Goal: Task Accomplishment & Management: Use online tool/utility

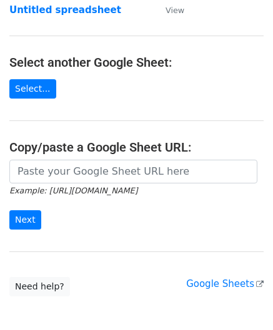
scroll to position [125, 0]
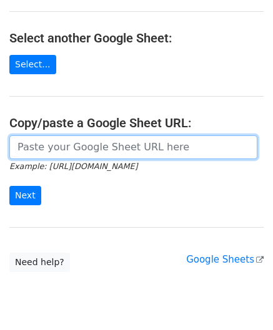
click at [45, 147] on input "url" at bounding box center [133, 147] width 248 height 24
paste input "https://docs.google.com/spreadsheets/d/1mcnLnasJn_k1i85O7lDRVL1LfSgvLRHuNSWMn_5…"
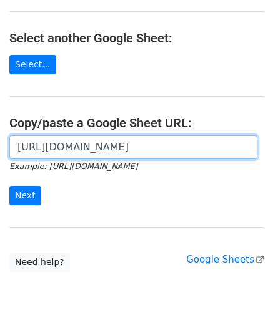
scroll to position [0, 270]
type input "https://docs.google.com/spreadsheets/d/1mcnLnasJn_k1i85O7lDRVL1LfSgvLRHuNSWMn_5…"
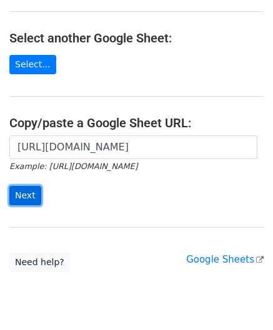
click at [31, 193] on input "Next" at bounding box center [25, 195] width 32 height 19
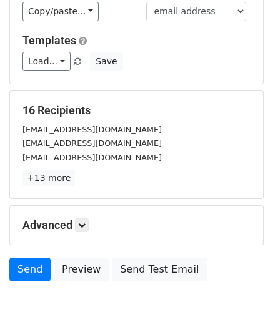
scroll to position [135, 0]
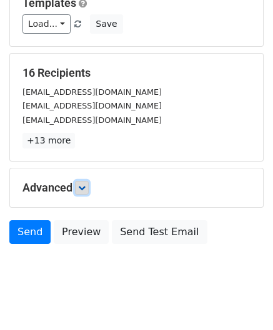
click at [84, 184] on icon at bounding box center [81, 187] width 7 height 7
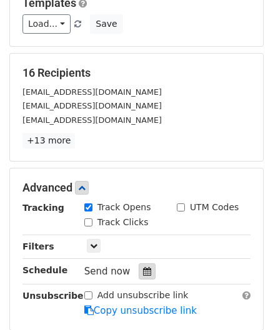
click at [143, 268] on icon at bounding box center [147, 271] width 8 height 9
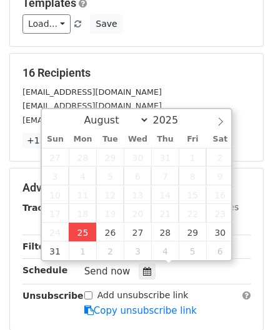
type input "[DATE] 12:00"
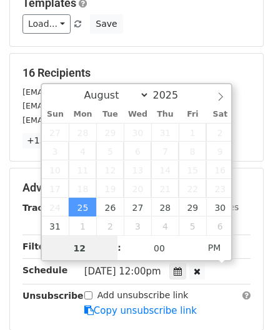
paste input "Hour"
type input "2"
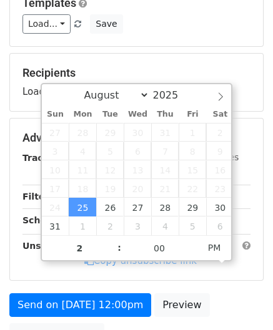
type input "[DATE] 14:00"
